Goal: Task Accomplishment & Management: Use online tool/utility

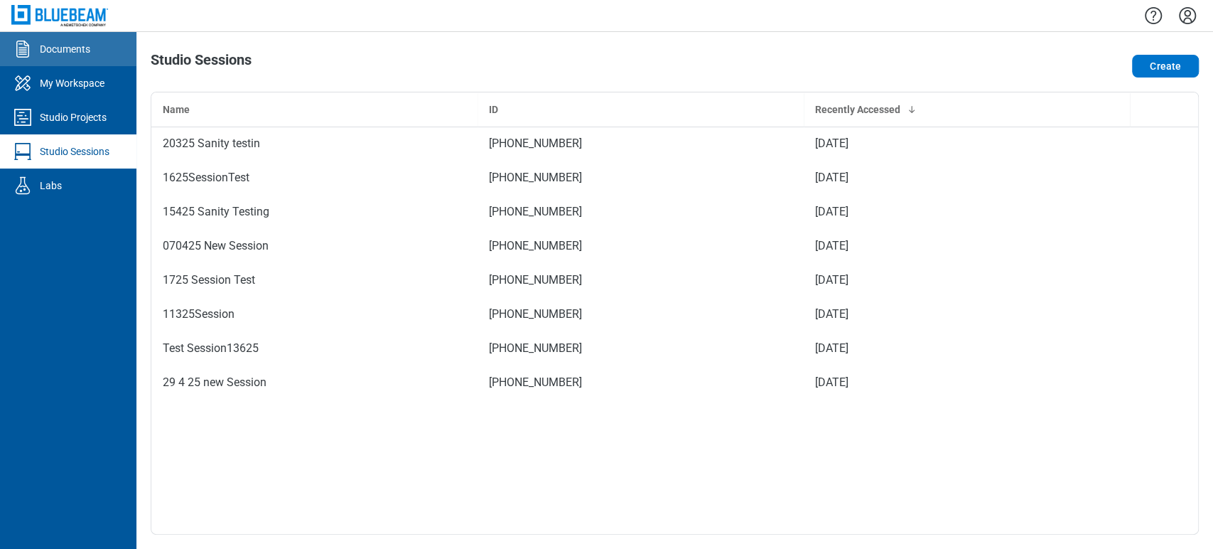
click at [40, 61] on link "Documents" at bounding box center [68, 49] width 136 height 34
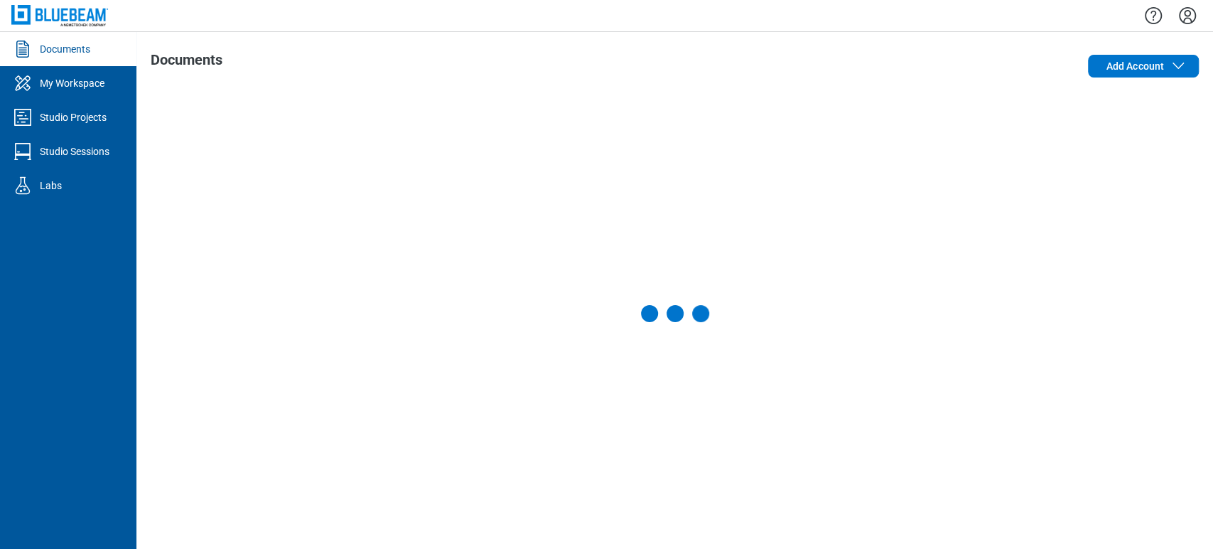
click at [48, 83] on div "My Workspace" at bounding box center [72, 83] width 65 height 14
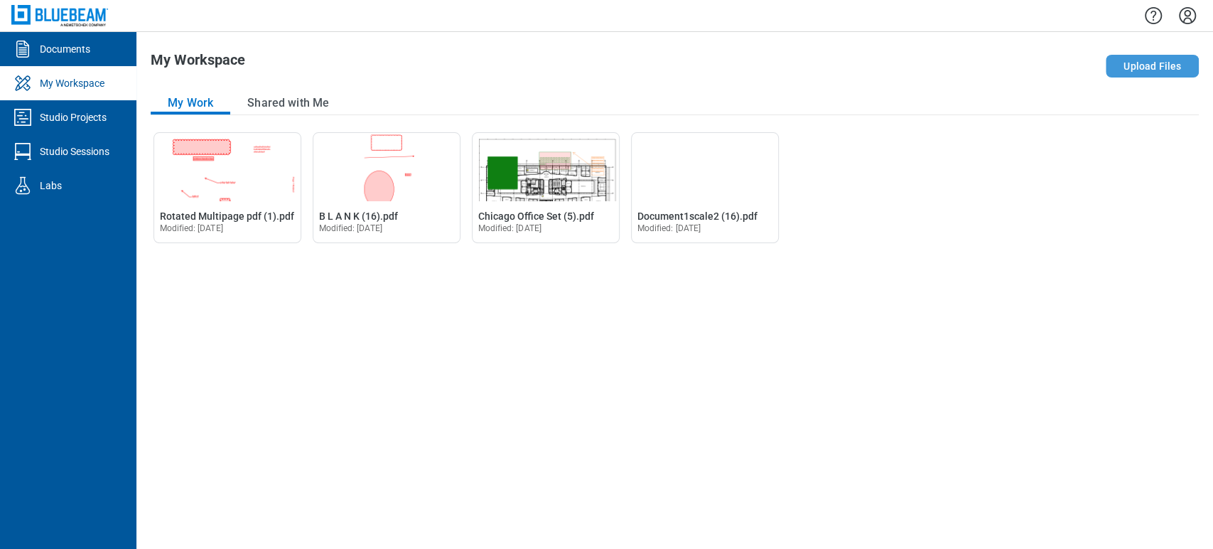
click at [552, 55] on button "Upload Files" at bounding box center [1152, 66] width 93 height 23
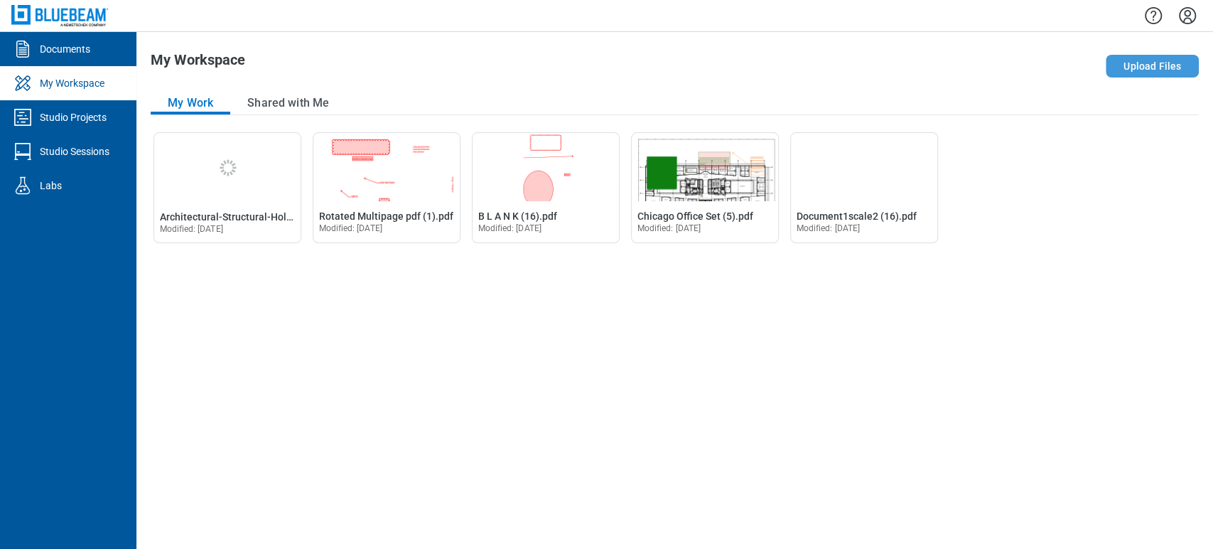
click at [552, 67] on button "Upload Files" at bounding box center [1152, 66] width 93 height 23
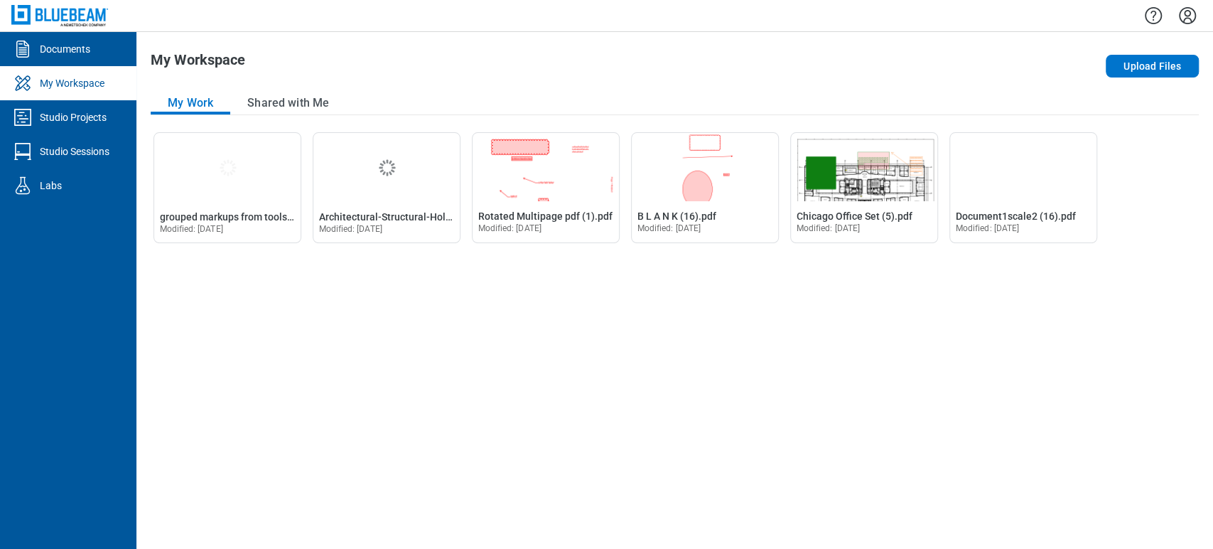
click at [163, 294] on div "Open grouped markups from toolsets.pdf in Editor grouped markups from toolsets.…" at bounding box center [675, 333] width 1048 height 402
click at [203, 218] on span "grouped markups from toolsets.pdf" at bounding box center [239, 216] width 159 height 11
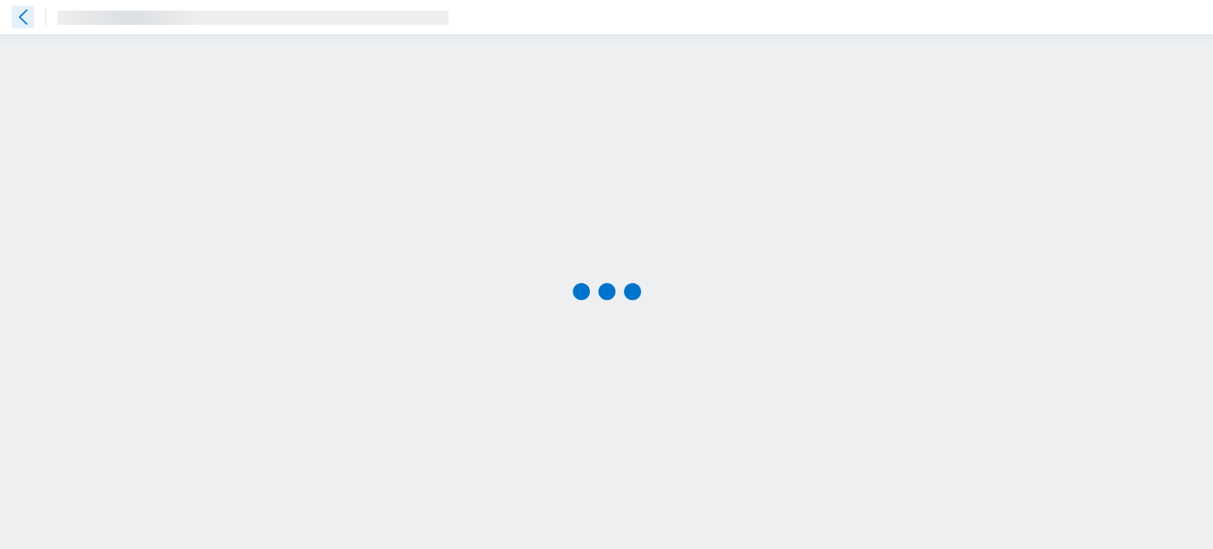
click at [28, 6] on icon at bounding box center [22, 17] width 23 height 23
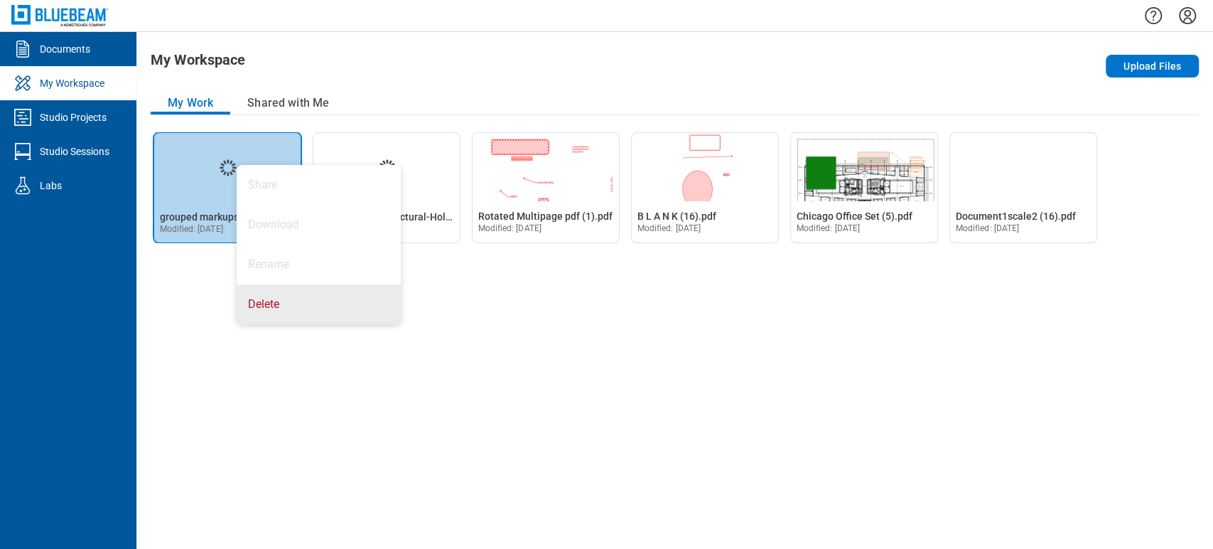
click at [227, 416] on div "Open grouped markups from toolsets.pdf in Editor grouped markups from toolsets.…" at bounding box center [675, 333] width 1048 height 402
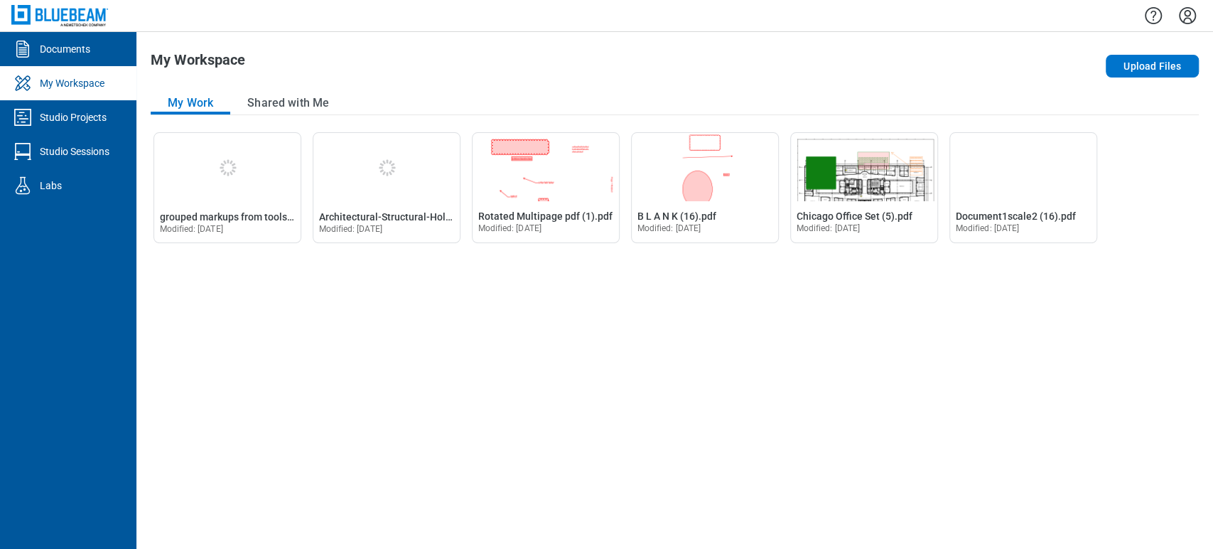
click at [223, 225] on span "Modified: [DATE]" at bounding box center [191, 229] width 63 height 10
click at [239, 219] on span "grouped markups from toolsets.pdf" at bounding box center [239, 216] width 159 height 11
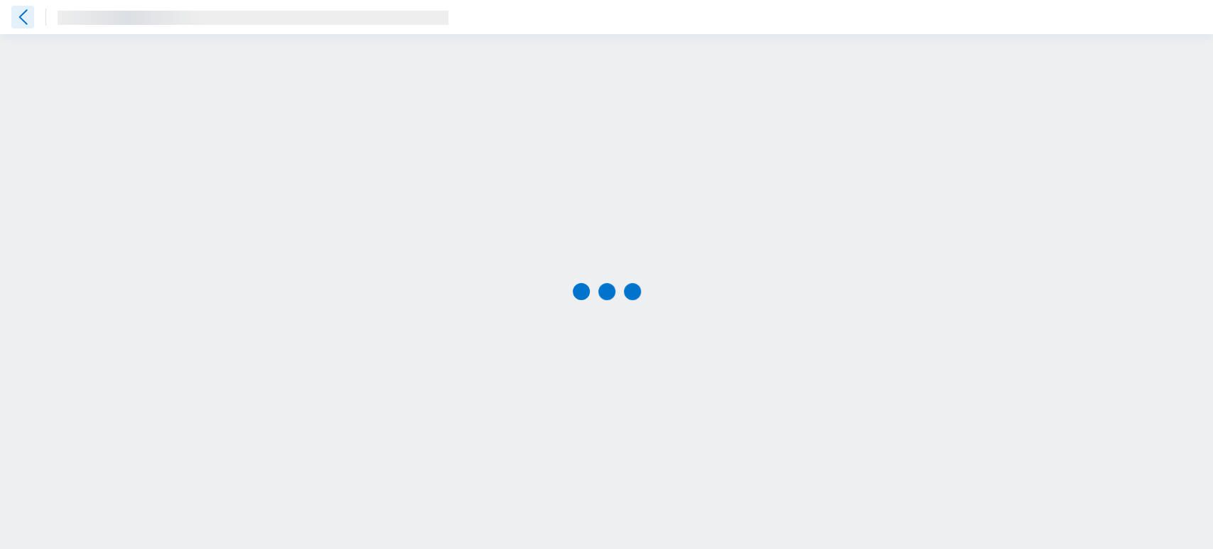
click at [20, 16] on icon at bounding box center [23, 16] width 9 height 15
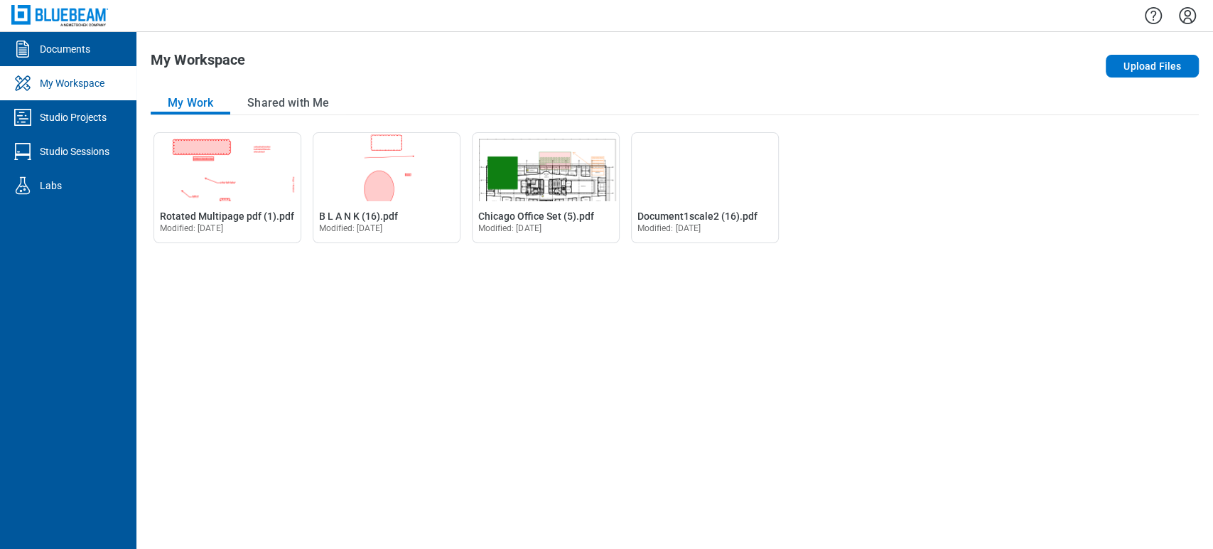
click at [552, 310] on div "Open Rotated Multipage pdf (1).pdf in Editor Rotated Multipage pdf (1).pdf Modi…" at bounding box center [675, 333] width 1048 height 402
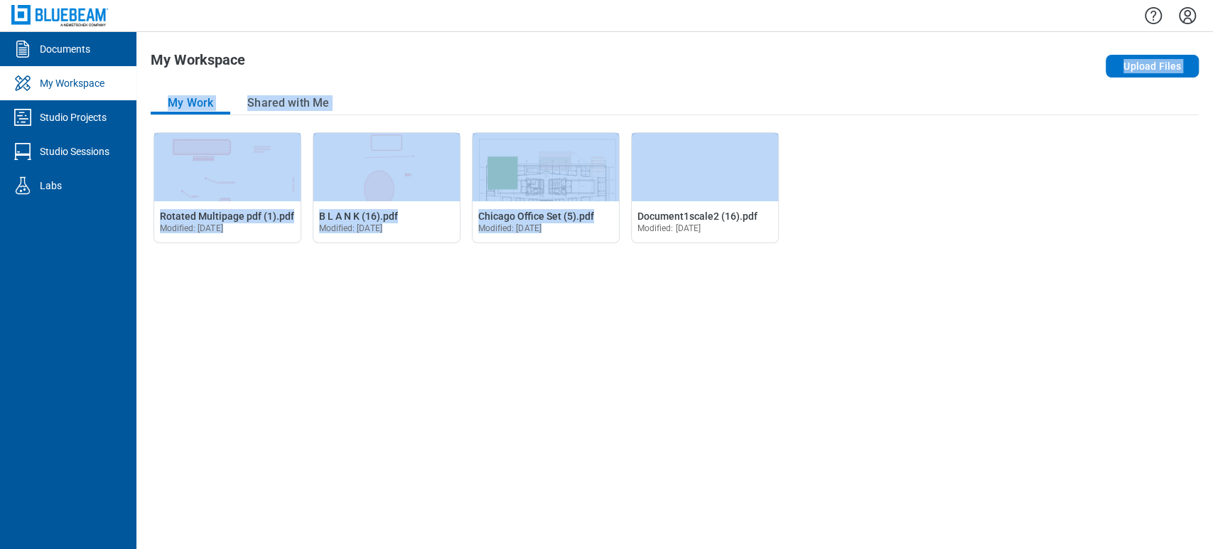
drag, startPoint x: 323, startPoint y: 58, endPoint x: 1062, endPoint y: 414, distance: 820.4
click at [552, 414] on div "My Workspace Upload Files My Work Shared with Me Open Rotated Multipage pdf (1)…" at bounding box center [674, 290] width 1077 height 517
click at [552, 346] on div "Open Rotated Multipage pdf (1).pdf in Editor Rotated Multipage pdf (1).pdf Modi…" at bounding box center [675, 333] width 1048 height 402
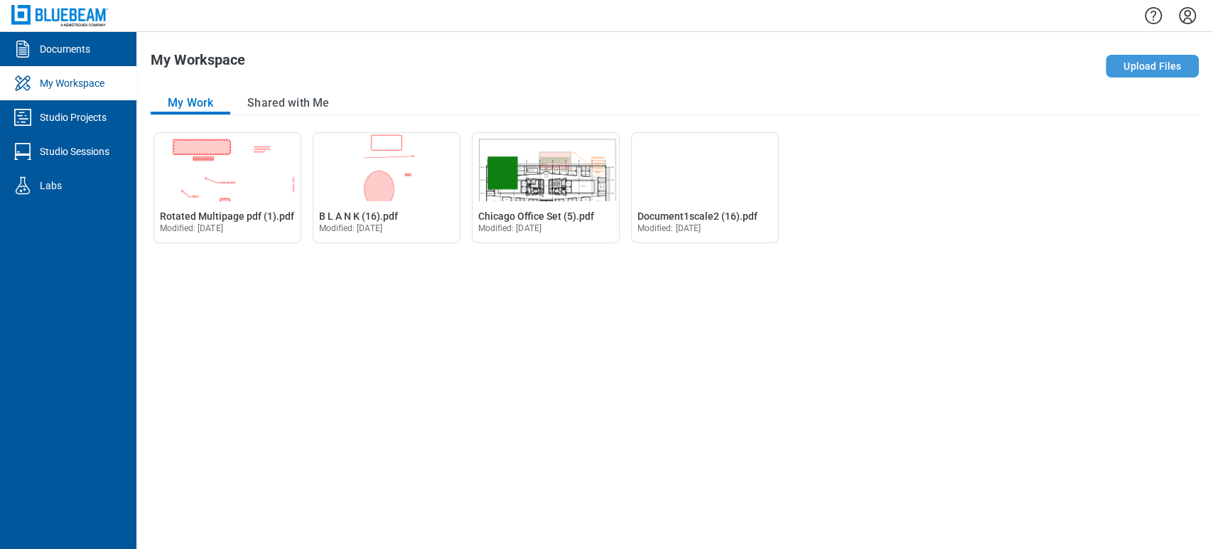
click at [1177, 63] on button "Upload Files" at bounding box center [1152, 66] width 93 height 23
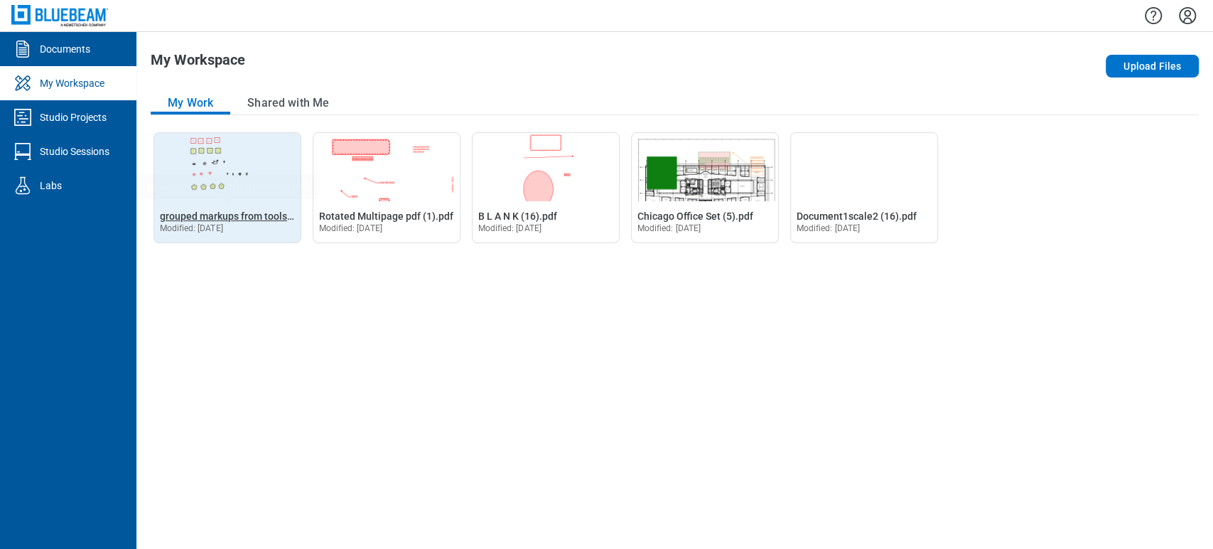
click at [231, 210] on span "grouped markups from toolsets.pdf" at bounding box center [239, 215] width 159 height 11
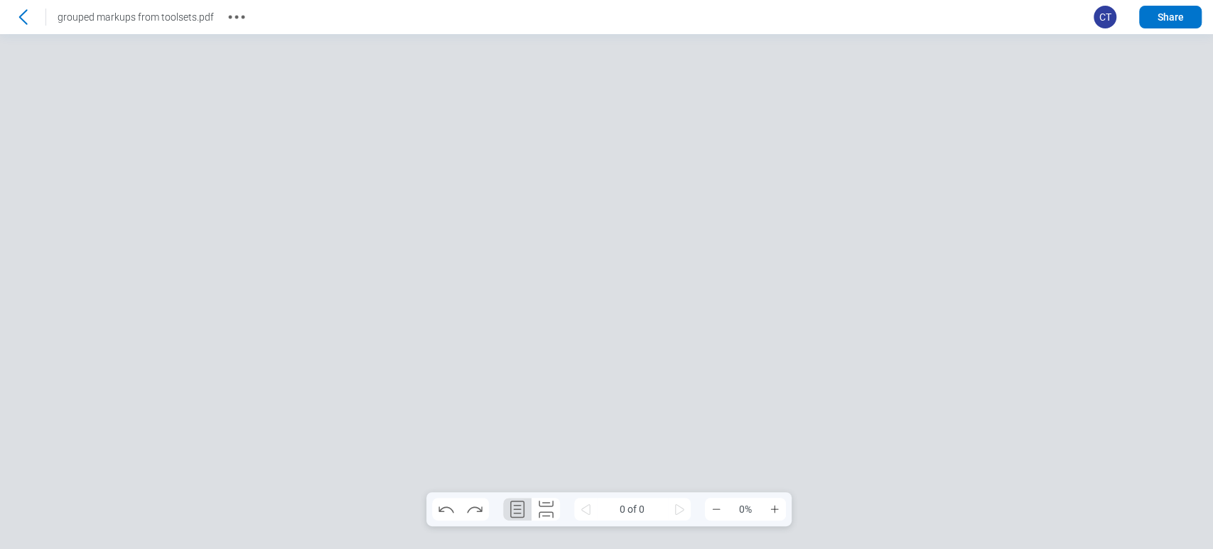
click at [762, 215] on div at bounding box center [606, 291] width 1213 height 515
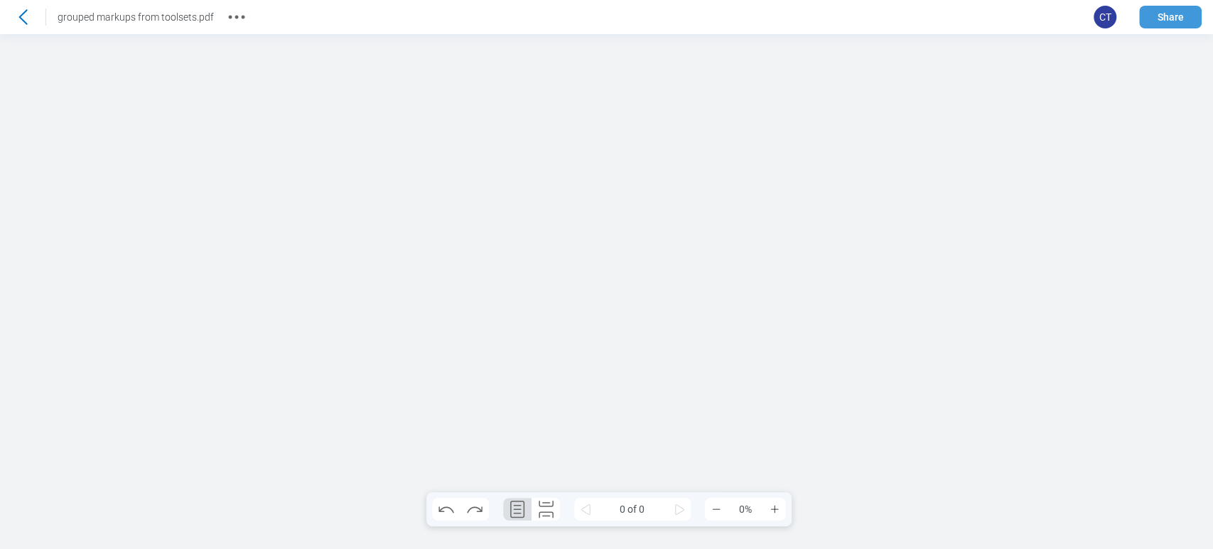
click at [1159, 19] on button "Share" at bounding box center [1170, 17] width 63 height 23
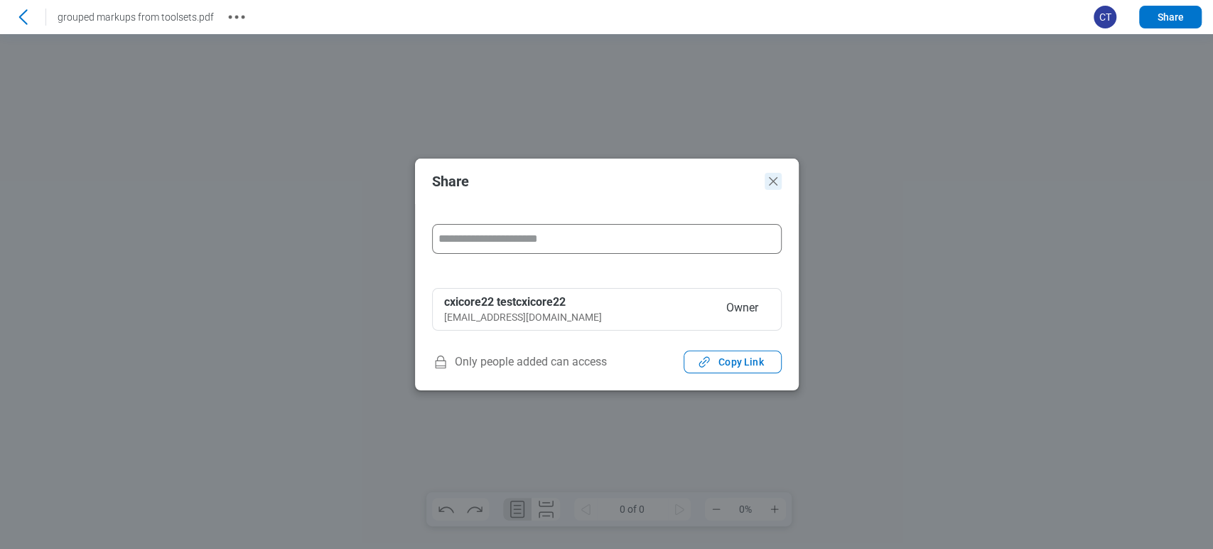
drag, startPoint x: 763, startPoint y: 179, endPoint x: 745, endPoint y: 141, distance: 42.6
click at [765, 179] on icon "Close" at bounding box center [773, 181] width 17 height 17
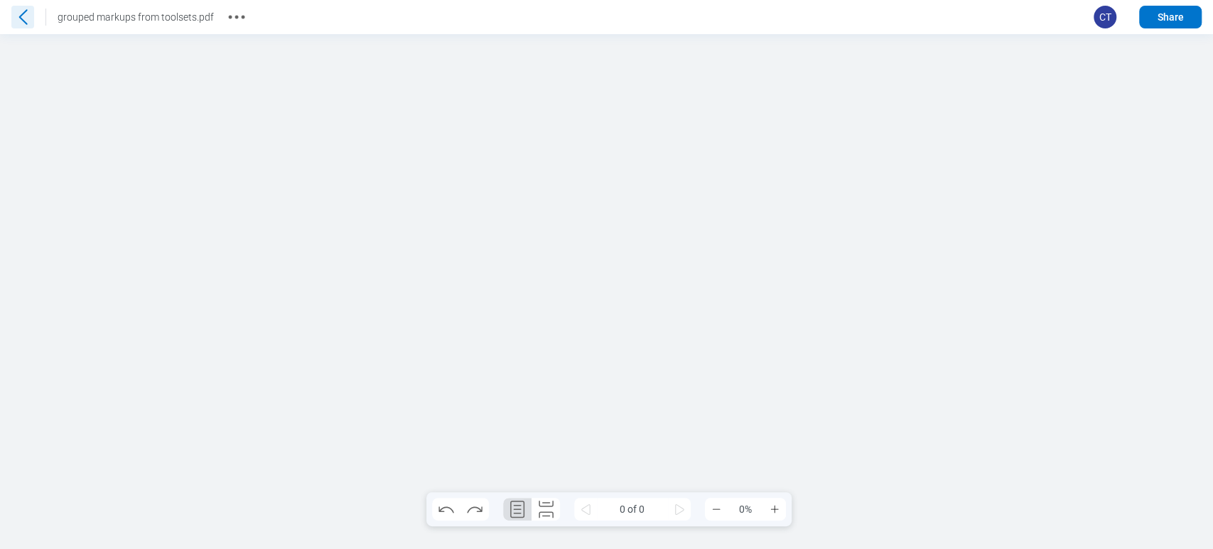
click at [27, 26] on icon at bounding box center [22, 17] width 23 height 23
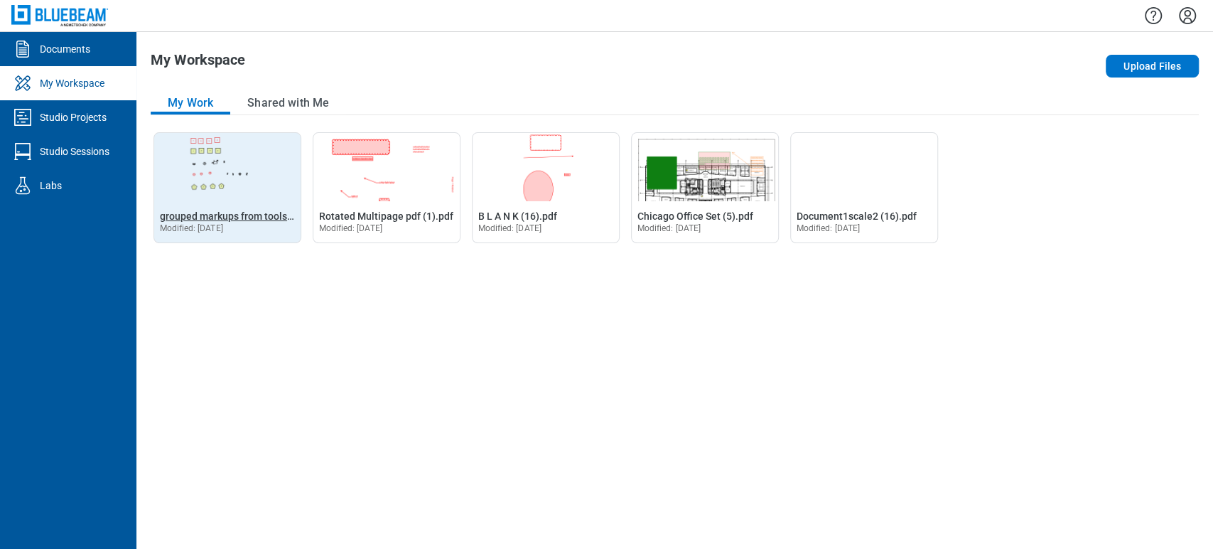
click at [225, 210] on span "grouped markups from toolsets.pdf" at bounding box center [239, 215] width 159 height 11
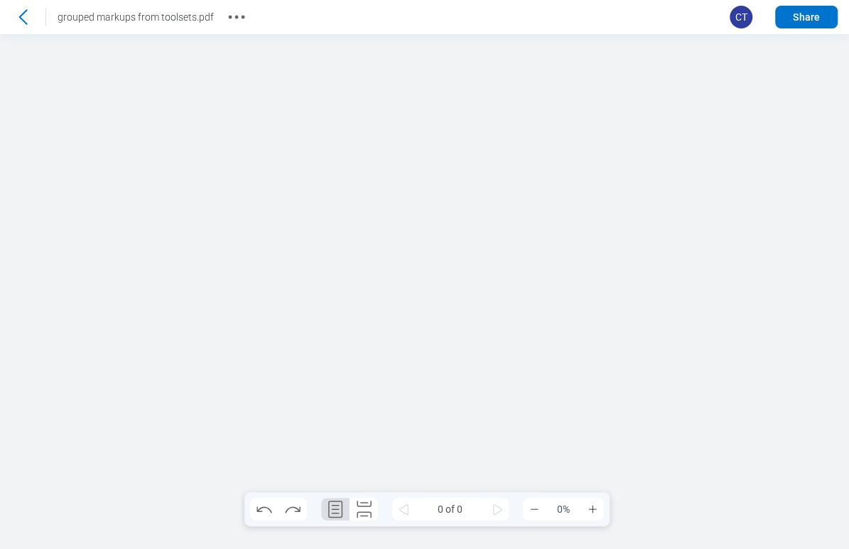
click at [786, 147] on div at bounding box center [424, 291] width 849 height 515
click at [221, 16] on div "Go back grouped markups from toolsets.pdf" at bounding box center [129, 17] width 237 height 23
click at [232, 16] on icon "More actions" at bounding box center [236, 17] width 23 height 23
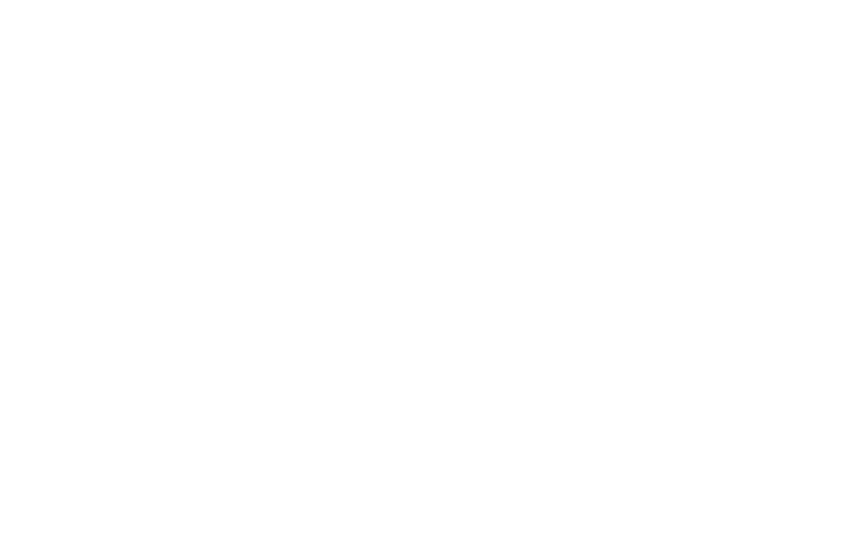
click at [233, 117] on html at bounding box center [424, 274] width 849 height 549
